Goal: Find specific page/section: Find specific page/section

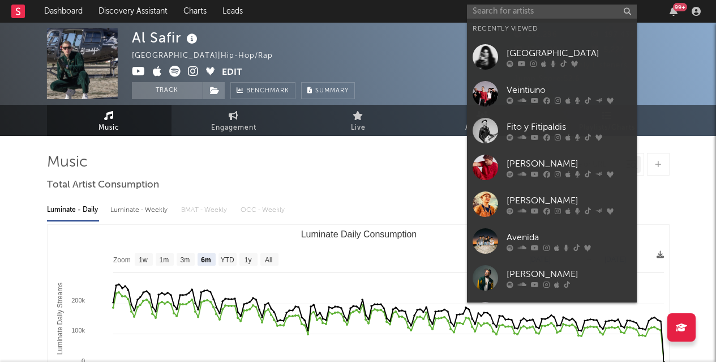
select select "6m"
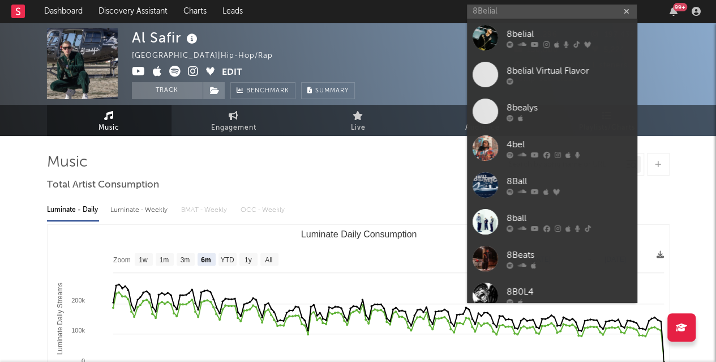
type input "8Belial"
click at [514, 29] on div "8belial" at bounding box center [569, 34] width 125 height 14
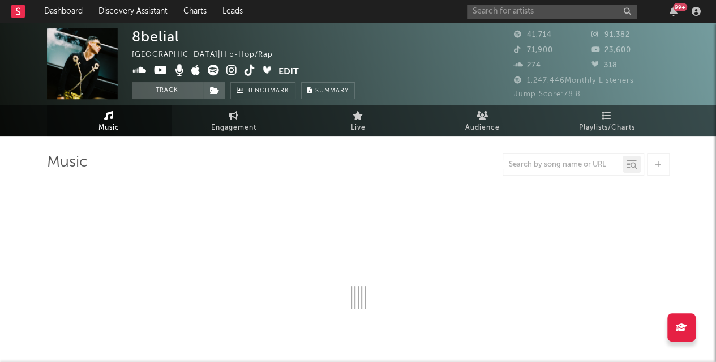
select select "6m"
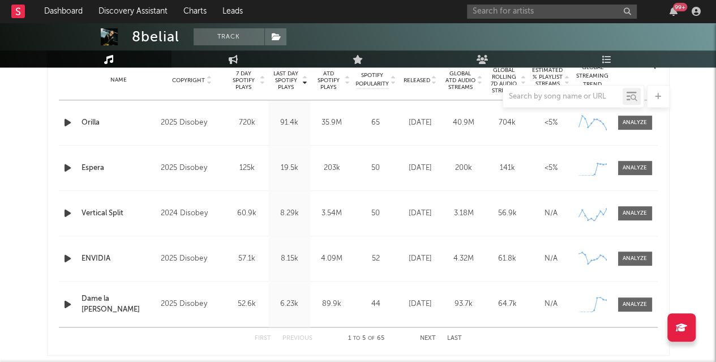
scroll to position [511, 0]
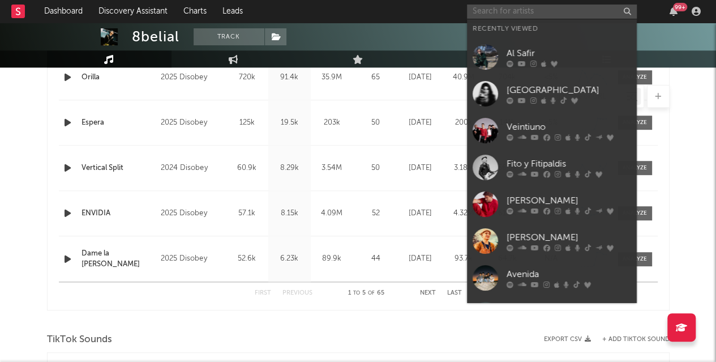
click at [500, 11] on input "text" at bounding box center [552, 12] width 170 height 14
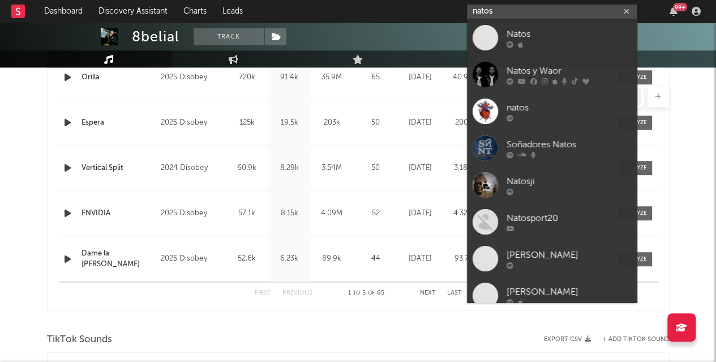
type input "natos"
click at [515, 69] on div "Natos y Waor" at bounding box center [569, 71] width 125 height 14
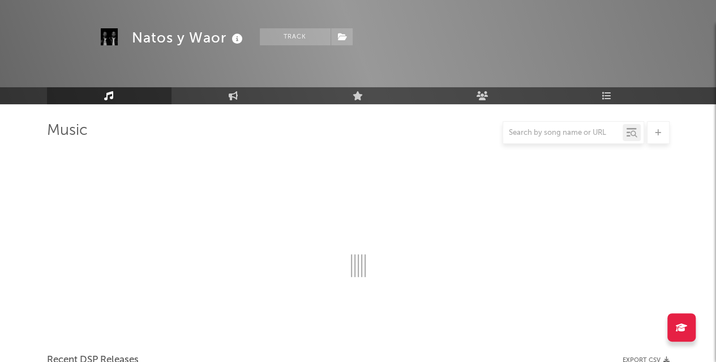
scroll to position [511, 0]
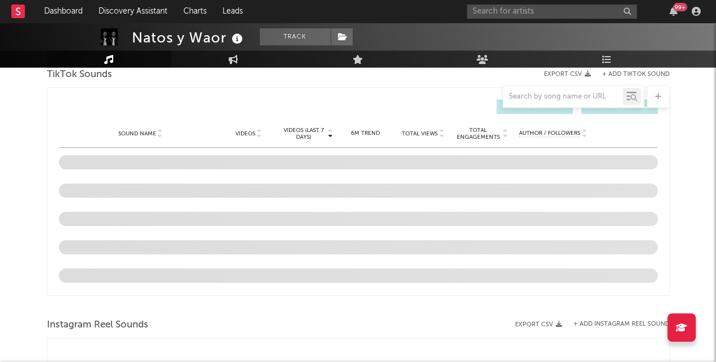
select select "6m"
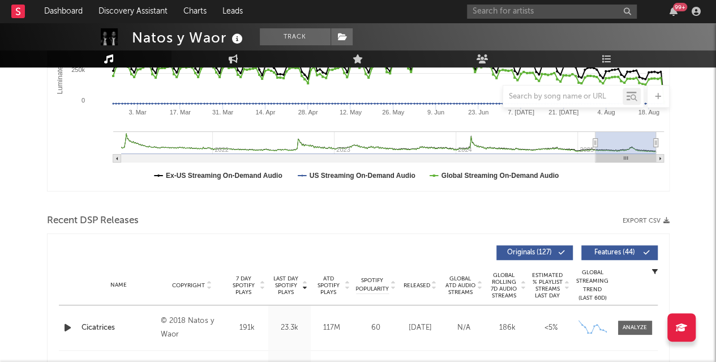
scroll to position [253, 0]
